Goal: Find specific page/section: Find specific page/section

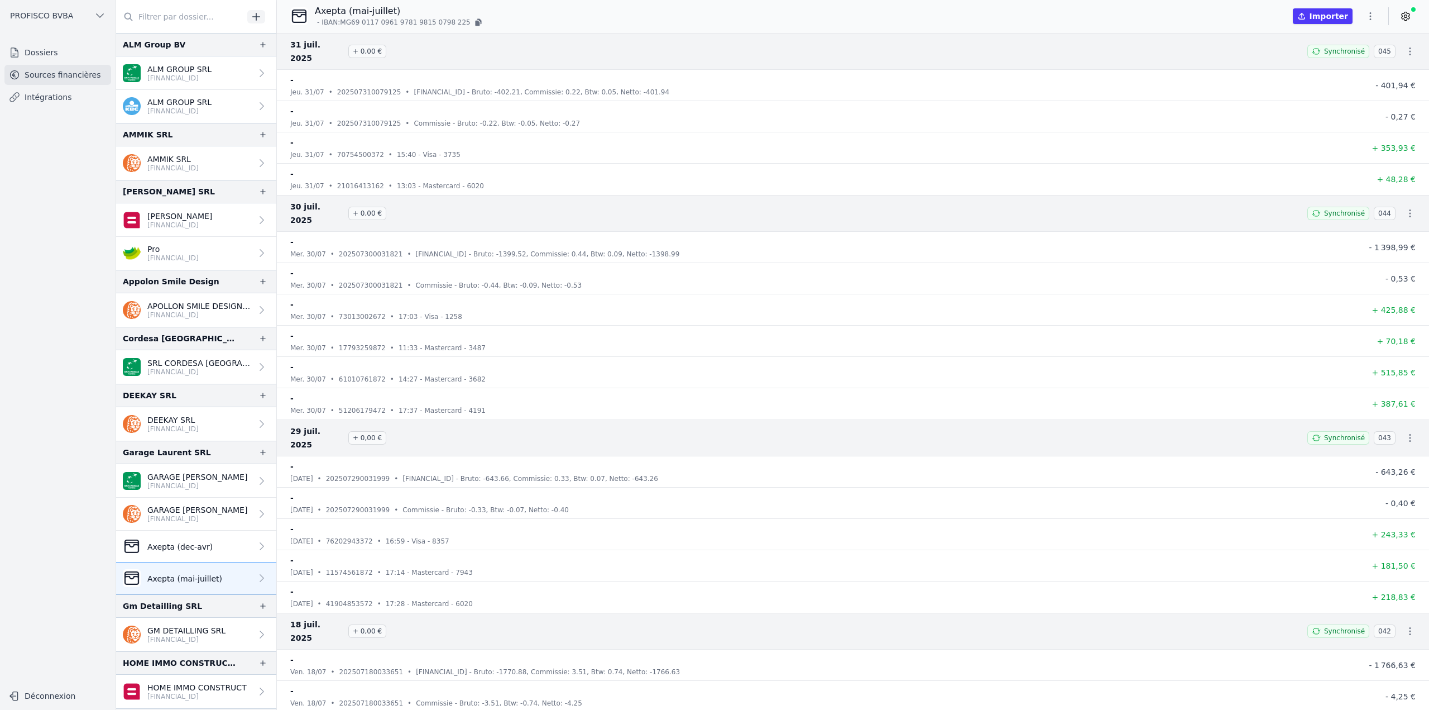
click at [203, 11] on input "text" at bounding box center [179, 17] width 127 height 20
paste input "SDM"
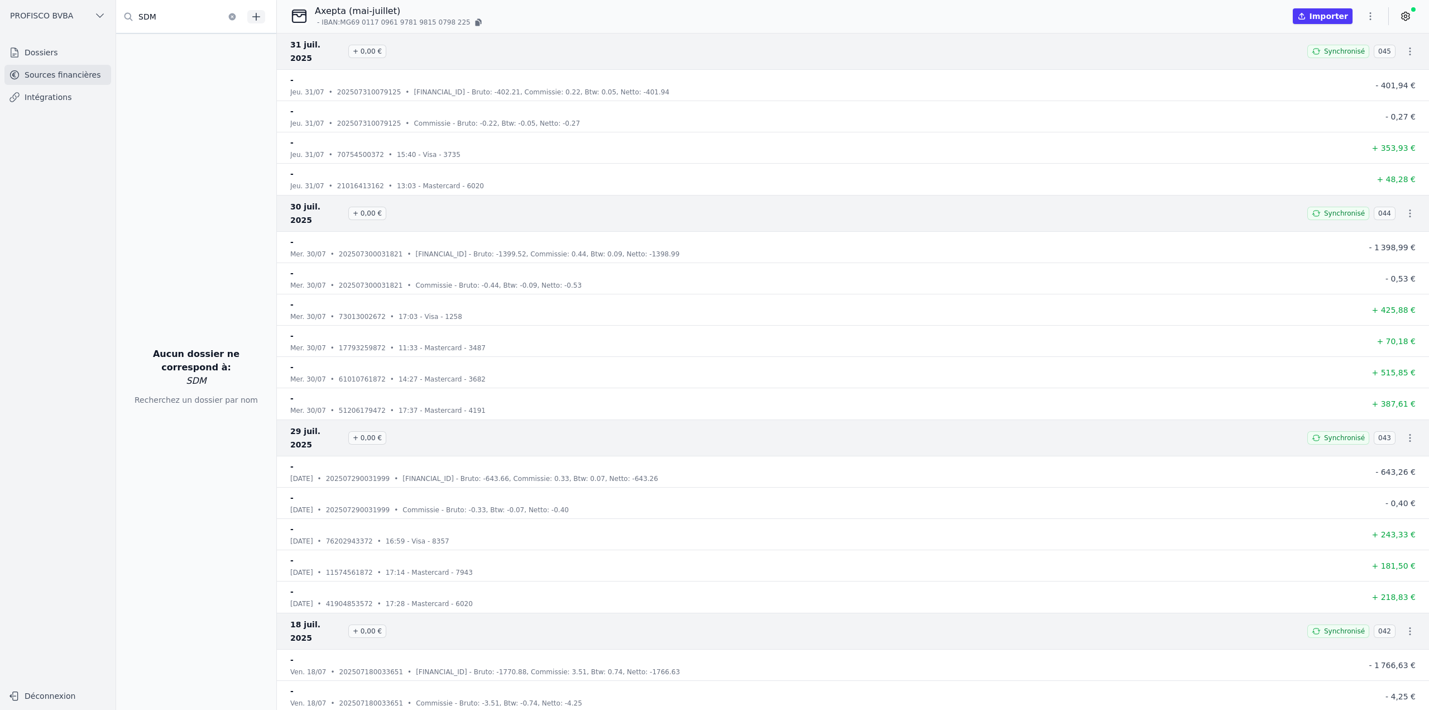
type input "SDM"
click at [40, 53] on link "Dossiers" at bounding box center [57, 52] width 107 height 20
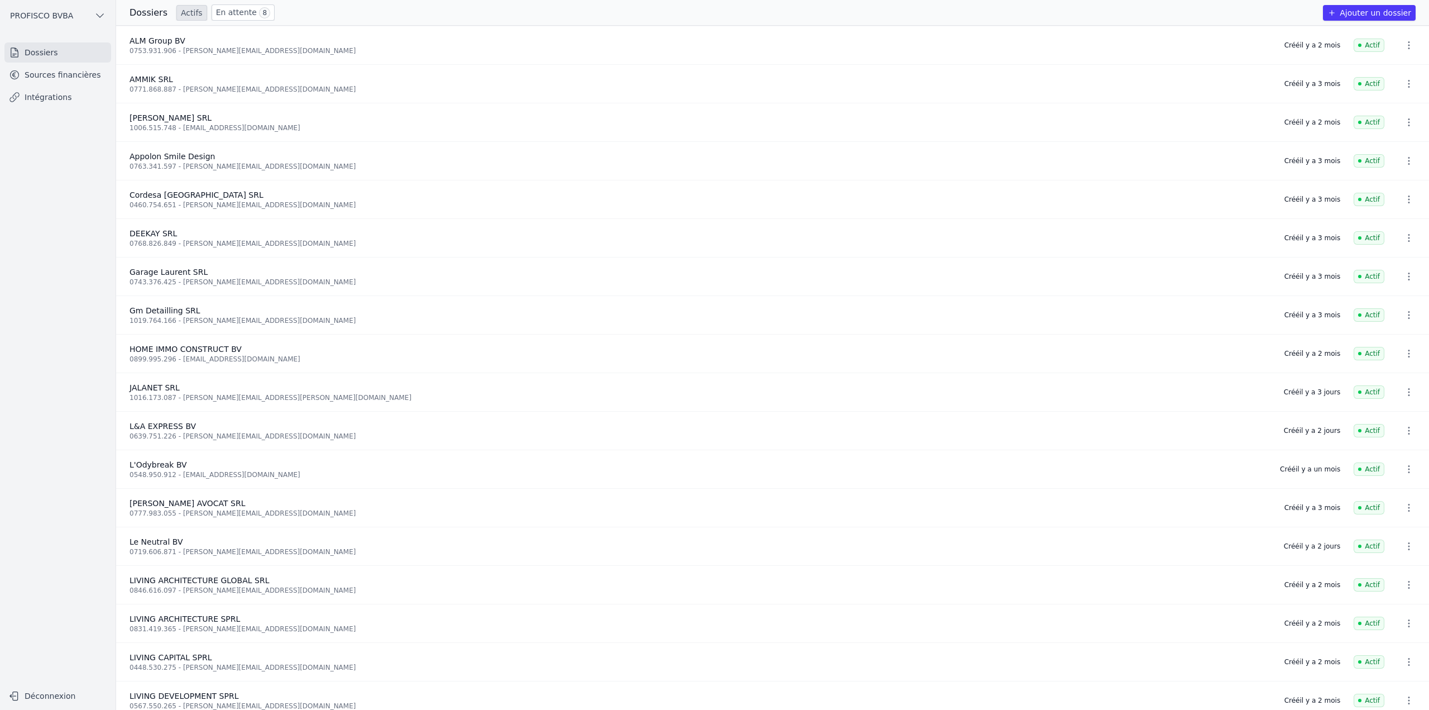
click at [49, 77] on link "Sources financières" at bounding box center [57, 75] width 107 height 20
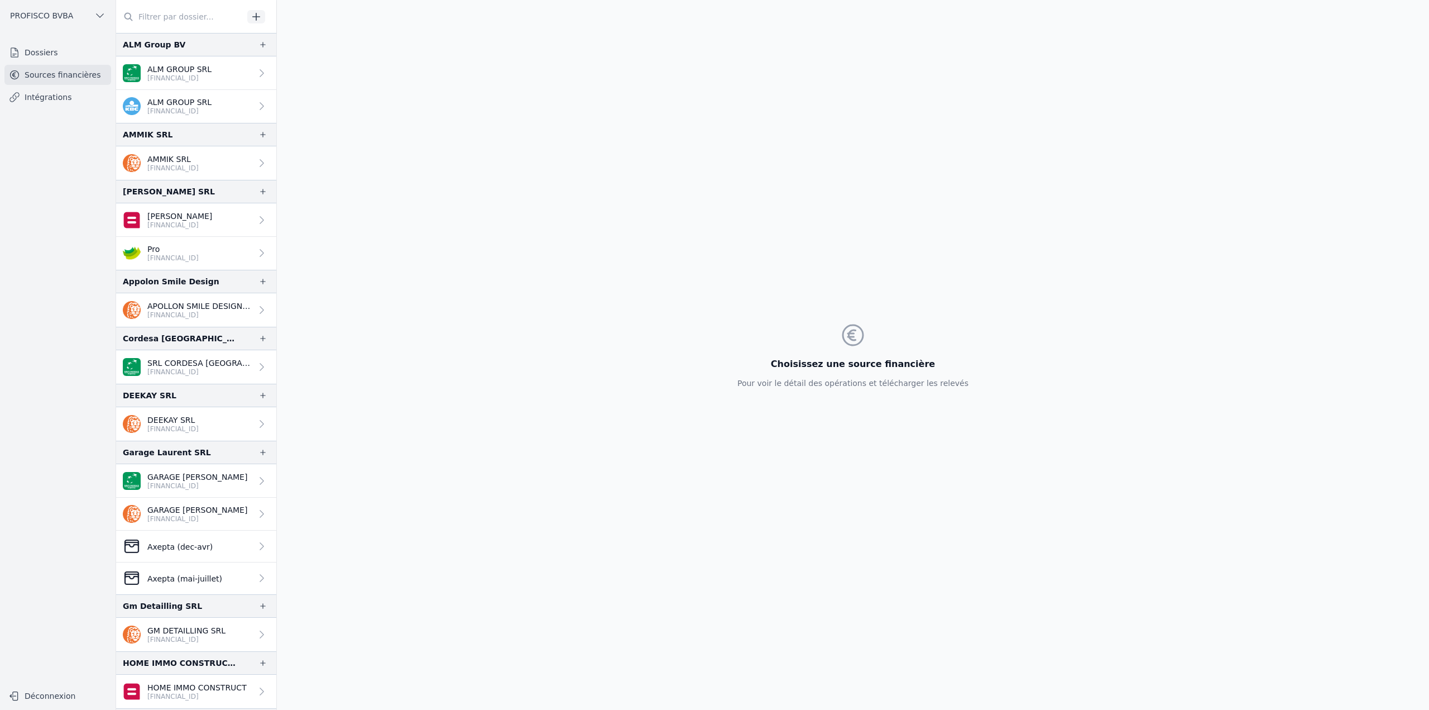
click at [61, 53] on link "Dossiers" at bounding box center [57, 52] width 107 height 20
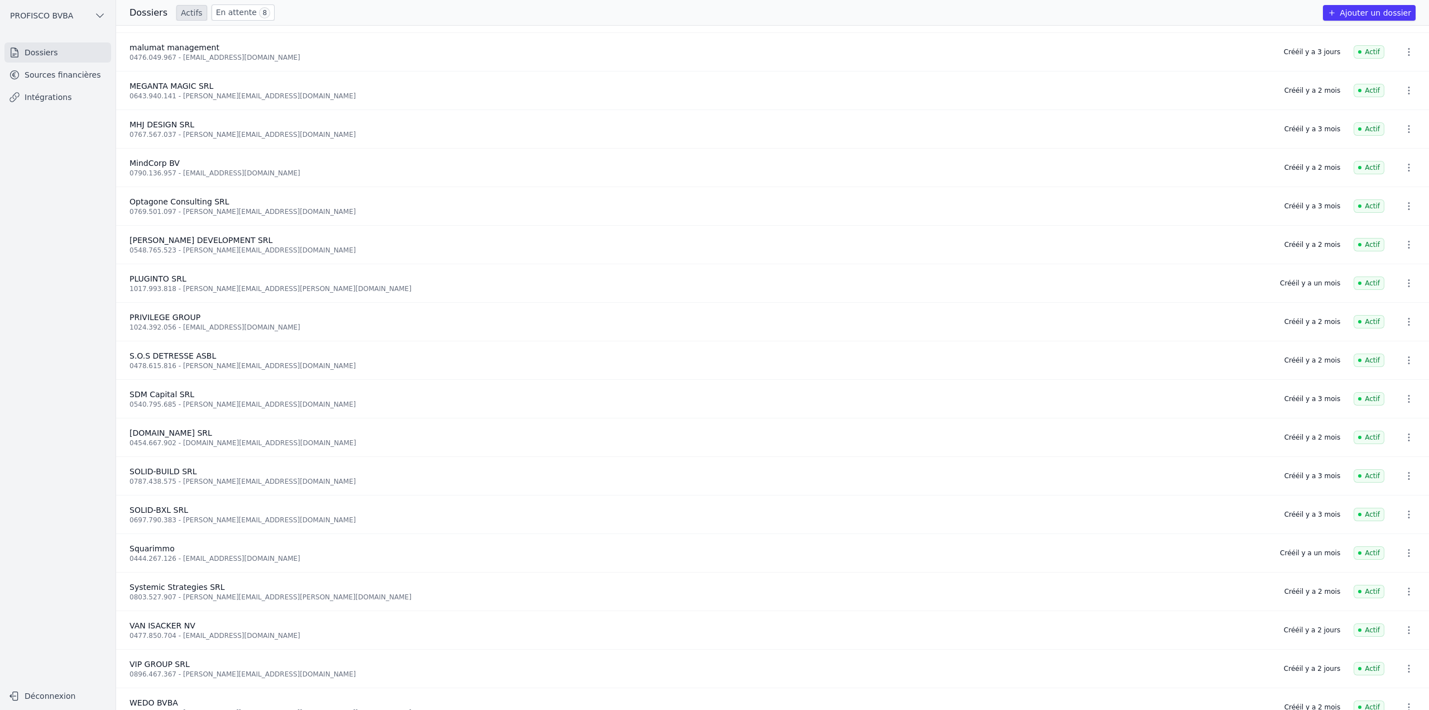
scroll to position [707, 0]
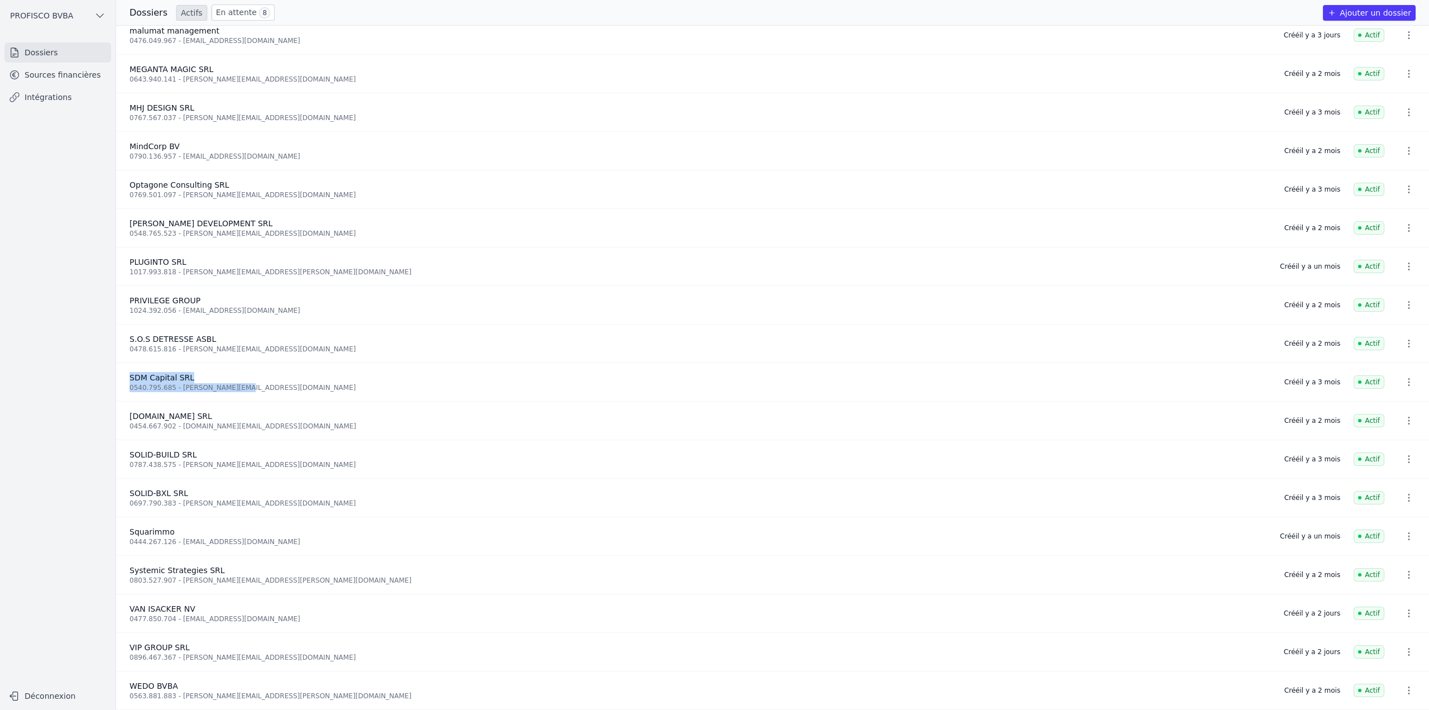
drag, startPoint x: 131, startPoint y: 372, endPoint x: 242, endPoint y: 380, distance: 111.9
click at [242, 380] on div "SDM Capital SRL 0540.795.685 - [PERSON_NAME][EMAIL_ADDRESS][DOMAIN_NAME]" at bounding box center [701, 382] width 1142 height 20
drag, startPoint x: 176, startPoint y: 306, endPoint x: 275, endPoint y: 306, distance: 98.8
click at [275, 306] on div "1024.392.056 - [EMAIL_ADDRESS][DOMAIN_NAME]" at bounding box center [701, 310] width 1142 height 9
